Goal: Task Accomplishment & Management: Complete application form

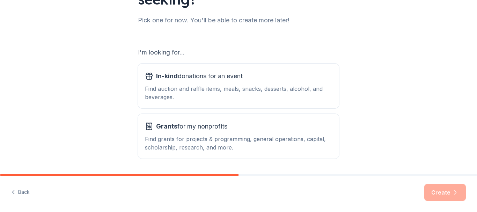
scroll to position [87, 0]
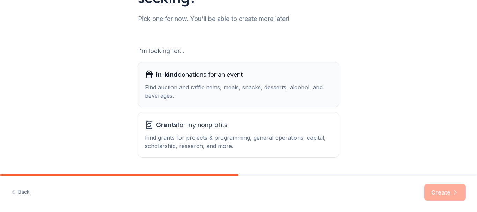
click at [200, 73] on span "In-kind donations for an event" at bounding box center [199, 74] width 87 height 11
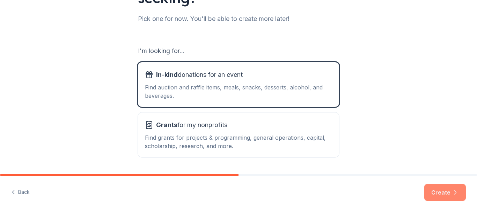
click at [441, 190] on button "Create" at bounding box center [445, 192] width 42 height 17
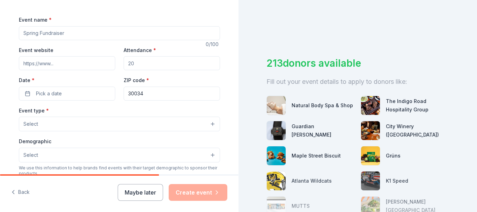
scroll to position [97, 0]
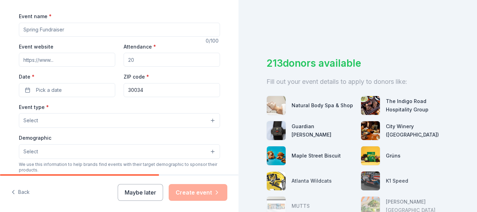
click at [65, 31] on input "Event name *" at bounding box center [119, 30] width 201 height 14
click at [22, 29] on input "Our House"" at bounding box center [119, 30] width 201 height 14
click at [58, 28] on input ""Our House"" at bounding box center [119, 30] width 201 height 14
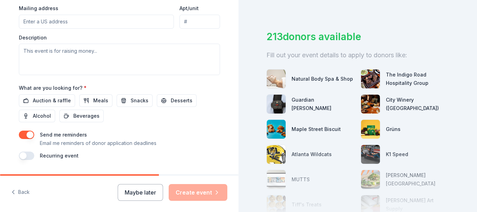
scroll to position [274, 0]
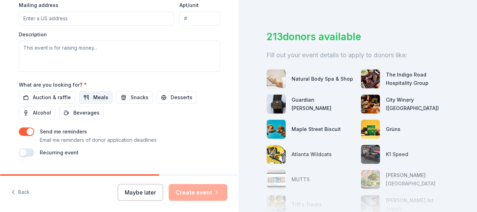
type input ""Our House" Provide Meals"
click at [93, 97] on span "Meals" at bounding box center [100, 97] width 15 height 8
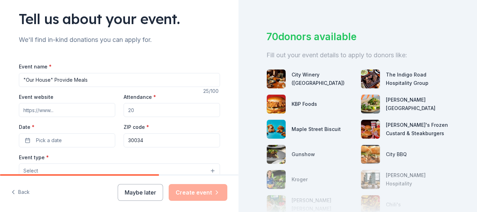
scroll to position [22, 0]
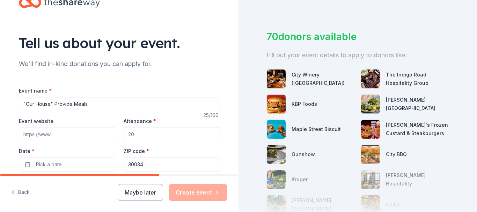
drag, startPoint x: 86, startPoint y: 104, endPoint x: 51, endPoint y: 111, distance: 35.5
click at [51, 111] on input ""Our House" Provide Meals" at bounding box center [119, 104] width 201 height 14
